Goal: Book appointment/travel/reservation

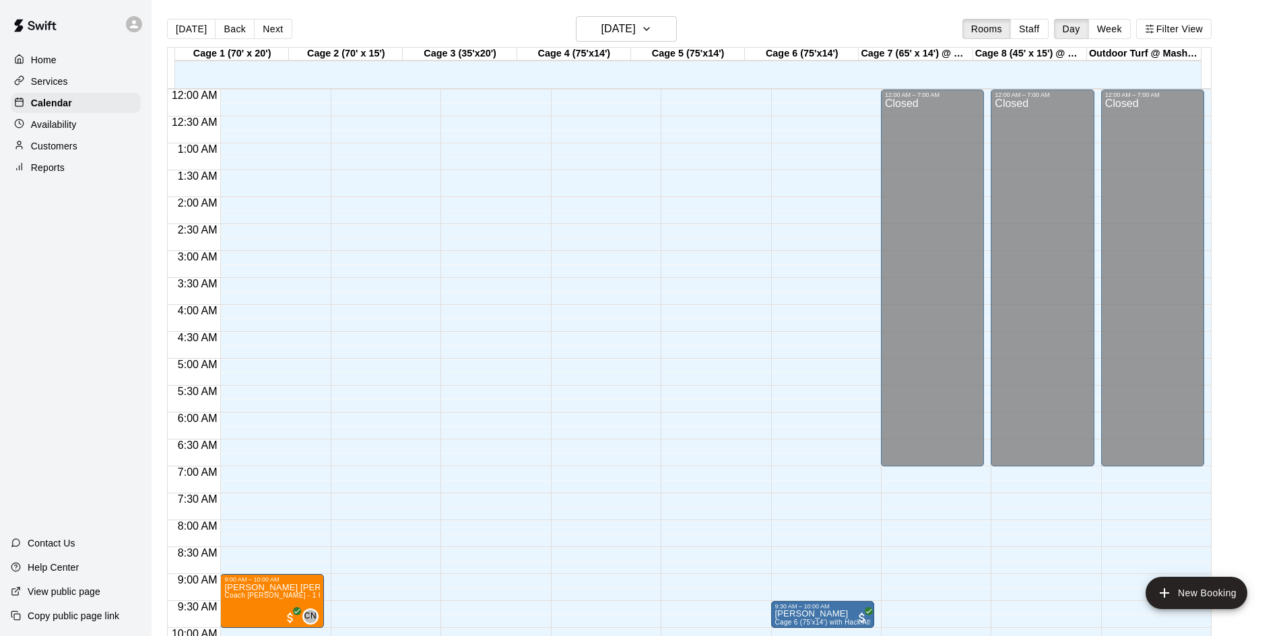
scroll to position [685, 0]
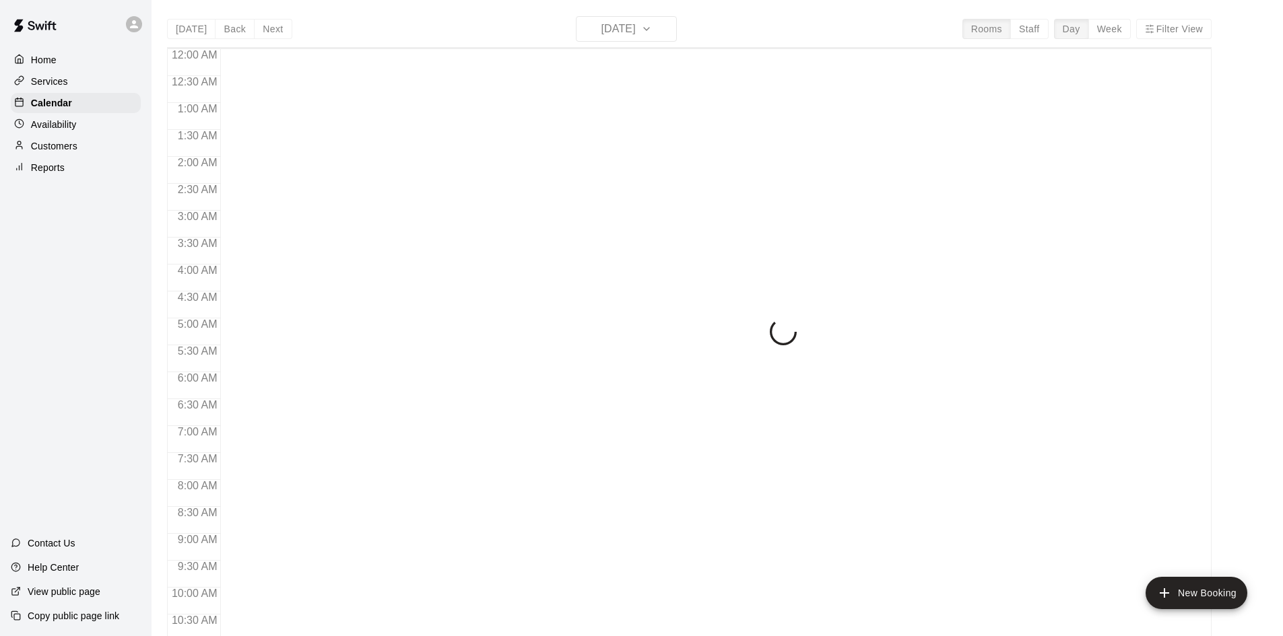
scroll to position [687, 0]
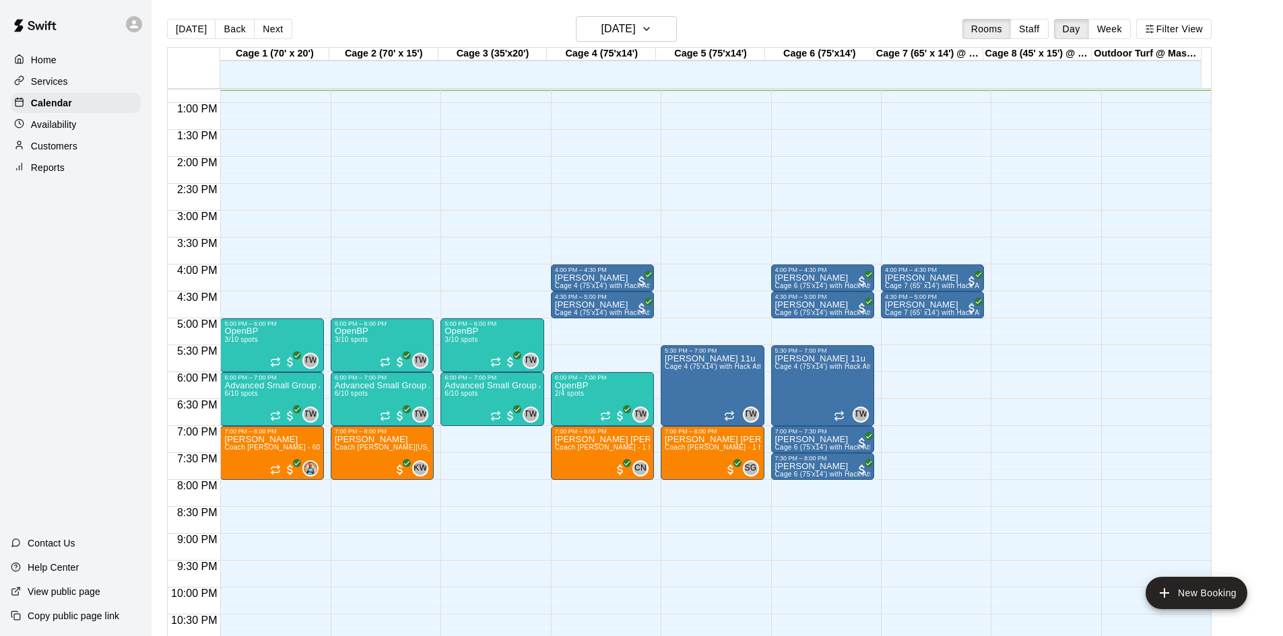
drag, startPoint x: 457, startPoint y: 244, endPoint x: 466, endPoint y: 227, distance: 19.6
click at [466, 227] on div "5:00 PM – 6:00 PM OpenBP 3/10 spots TW 0 6:00 PM – 7:00 PM Advanced Small Group…" at bounding box center [491, 49] width 103 height 1293
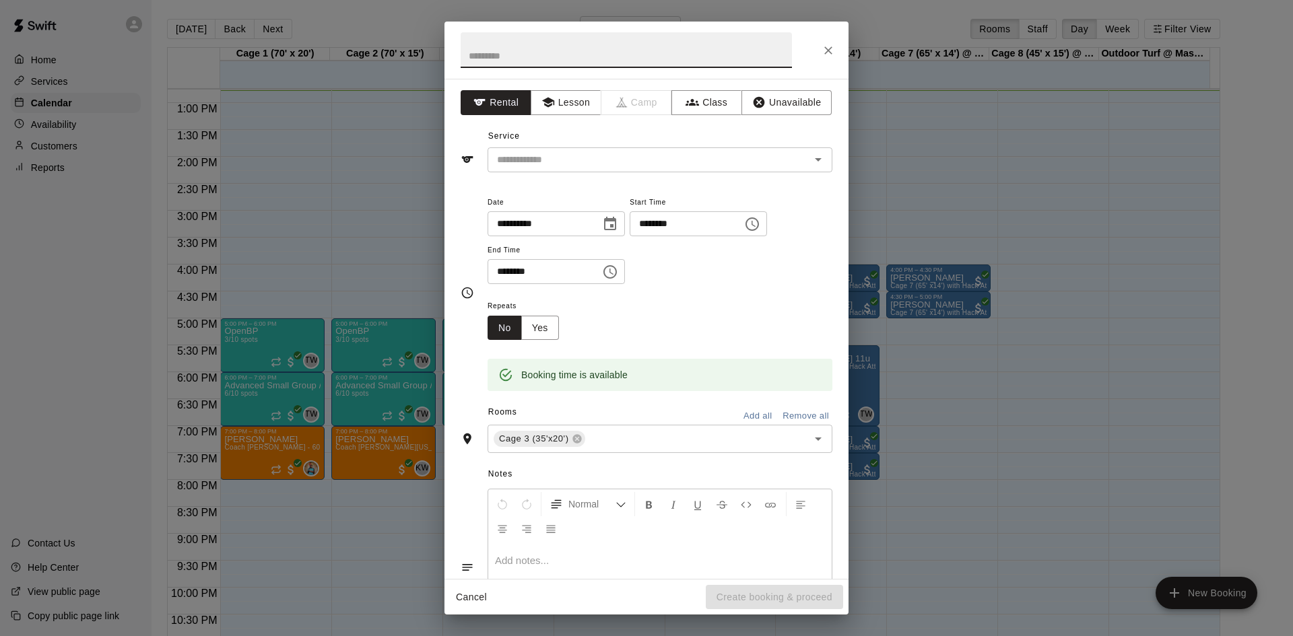
click at [401, 228] on div "**********" at bounding box center [646, 318] width 1293 height 636
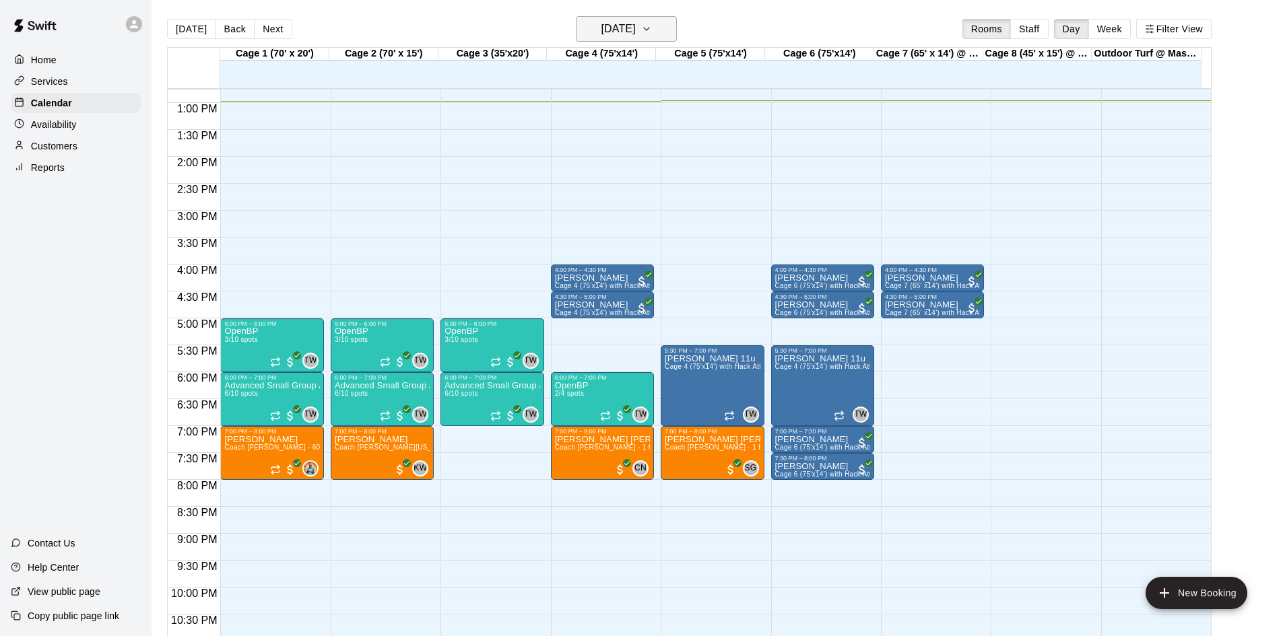
click at [636, 32] on h6 "[DATE]" at bounding box center [618, 29] width 34 height 19
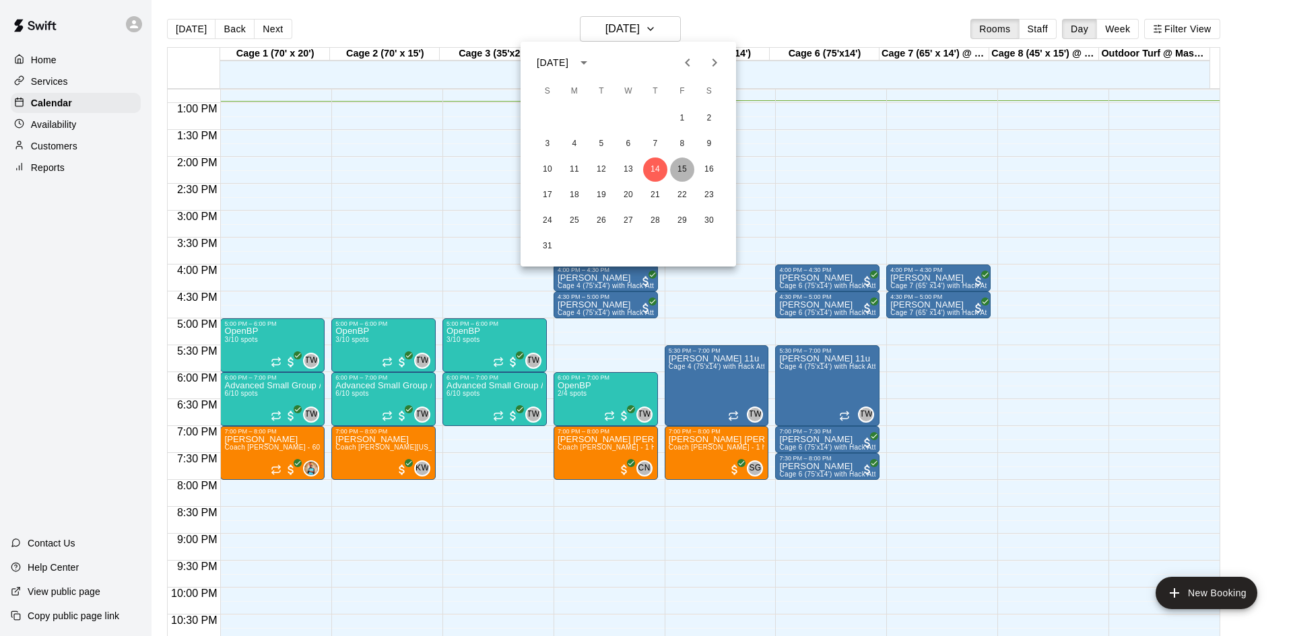
click at [681, 166] on button "15" at bounding box center [682, 170] width 24 height 24
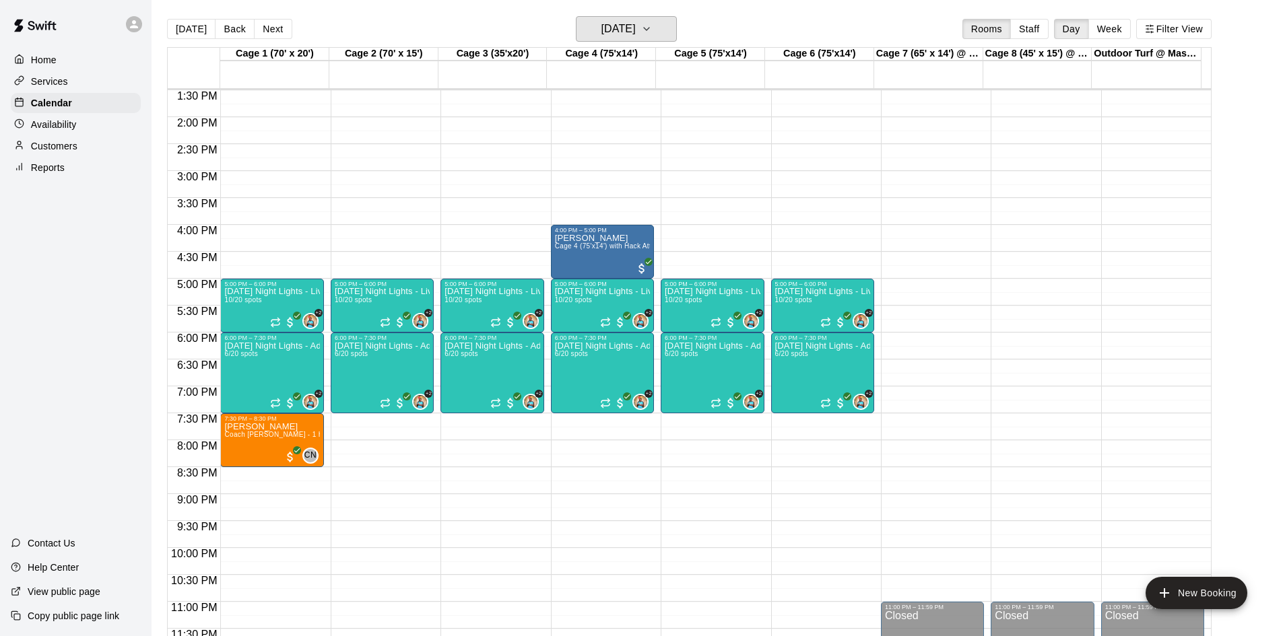
scroll to position [732, 0]
